Goal: Use online tool/utility

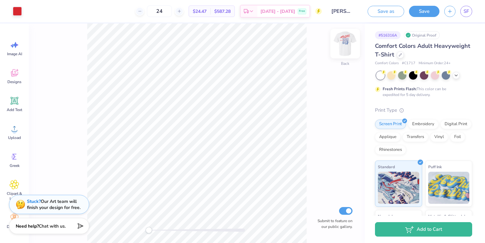
click at [348, 39] on img at bounding box center [346, 44] width 26 height 26
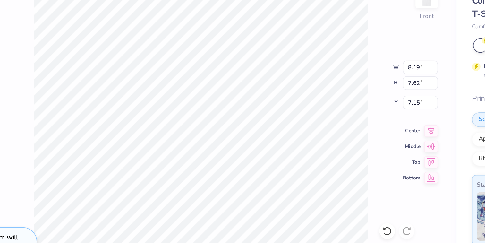
type input "7.01"
